Goal: Use online tool/utility: Utilize a website feature to perform a specific function

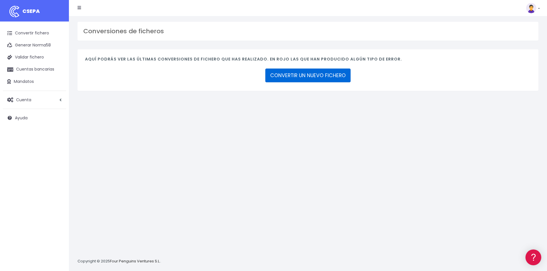
click at [318, 77] on link "CONVERTIR UN NUEVO FICHERO" at bounding box center [307, 76] width 85 height 14
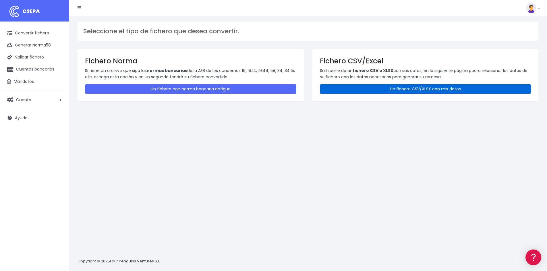
click at [379, 89] on link "Un fichero CSV/XLSX con mis datos" at bounding box center [425, 88] width 211 height 9
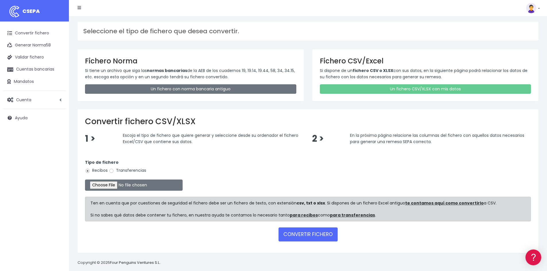
click at [133, 172] on label "Transferencias" at bounding box center [127, 171] width 37 height 6
click at [114, 172] on input "Transferencias" at bounding box center [111, 170] width 5 height 5
radio input "true"
click at [125, 188] on input "file" at bounding box center [134, 185] width 98 height 11
type input "C:\fakepath\Copia de REMESA FORMACION SEPTIEMBRE.csv"
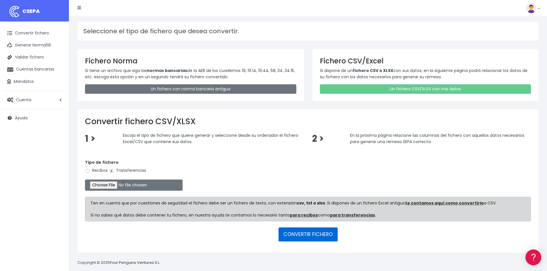
click at [317, 235] on button "CONVERTIR FICHERO" at bounding box center [307, 235] width 59 height 14
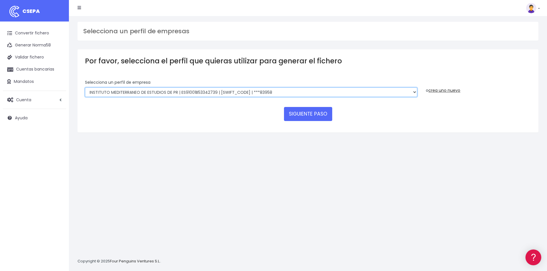
click at [194, 95] on select "INSTITUTO MEDITERRANEO DE ESTUDIOS DE PR | ES91001B53342739 | BSCHESMMXXX | ***…" at bounding box center [251, 93] width 332 height 10
select select "840"
click at [85, 88] on select "INSTITUTO MEDITERRANEO DE ESTUDIOS DE PR | ES91001B53342739 | BSCHESMMXXX | ***…" at bounding box center [251, 93] width 332 height 10
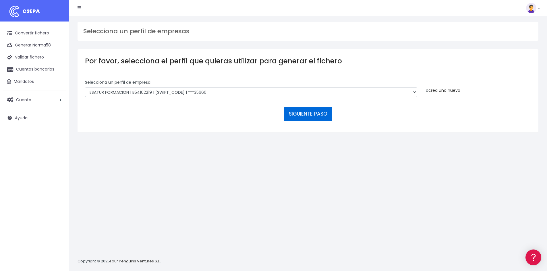
click at [310, 115] on button "SIGUIENTE PASO" at bounding box center [308, 114] width 48 height 14
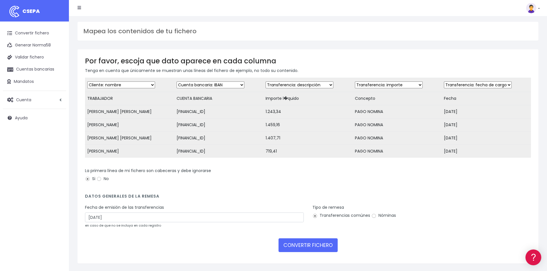
click at [294, 84] on select "Desechar campo Cliente: nombre Cliente: DNI Cliente: Email Cliente: referencia …" at bounding box center [299, 84] width 68 height 7
select select "amount"
click at [270, 81] on select "Desechar campo Cliente: nombre Cliente: DNI Cliente: Email Cliente: referencia …" at bounding box center [299, 84] width 68 height 7
click at [382, 83] on select "Desechar campo Cliente: nombre Cliente: DNI Cliente: Email Cliente: referencia …" at bounding box center [389, 84] width 68 height 7
select select "description"
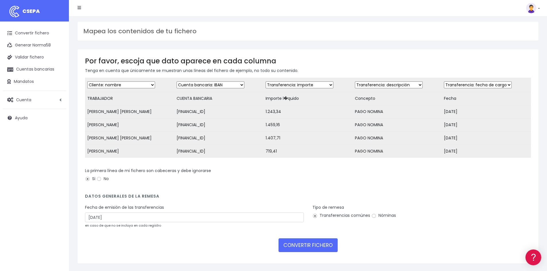
click at [356, 81] on select "Desechar campo Cliente: nombre Cliente: DNI Cliente: Email Cliente: referencia …" at bounding box center [389, 84] width 68 height 7
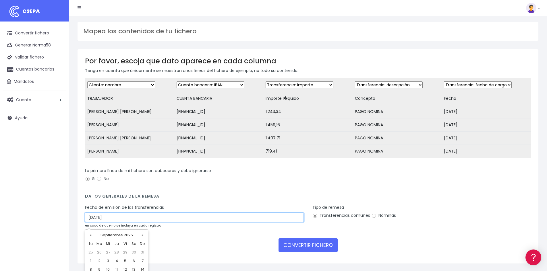
drag, startPoint x: 129, startPoint y: 221, endPoint x: 53, endPoint y: 223, distance: 75.8
click at [53, 223] on div "CSEPA Convertir fichero Generar Norma58 Validar fichero Cuentas bancarias Manda…" at bounding box center [273, 141] width 547 height 283
type input "26/09/2025"
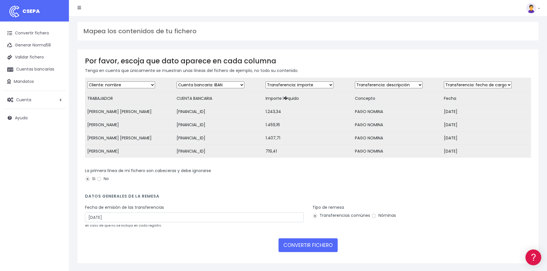
click at [375, 202] on h4 "Datos generales de la remesa" at bounding box center [308, 198] width 446 height 8
click at [373, 218] on input "Nóminas" at bounding box center [373, 215] width 5 height 5
radio input "true"
click at [317, 248] on button "CONVERTIR FICHERO" at bounding box center [307, 245] width 59 height 14
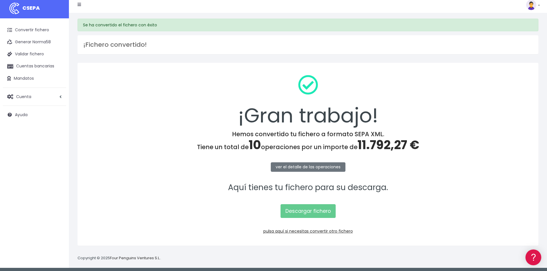
scroll to position [5, 0]
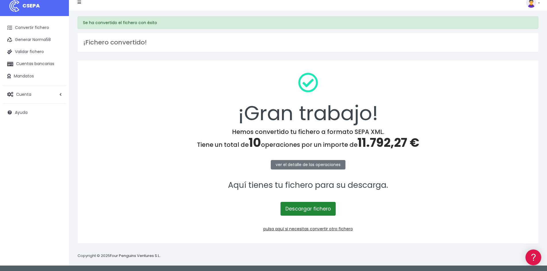
click at [315, 208] on link "Descargar fichero" at bounding box center [307, 209] width 55 height 14
